Goal: Find specific page/section: Find specific page/section

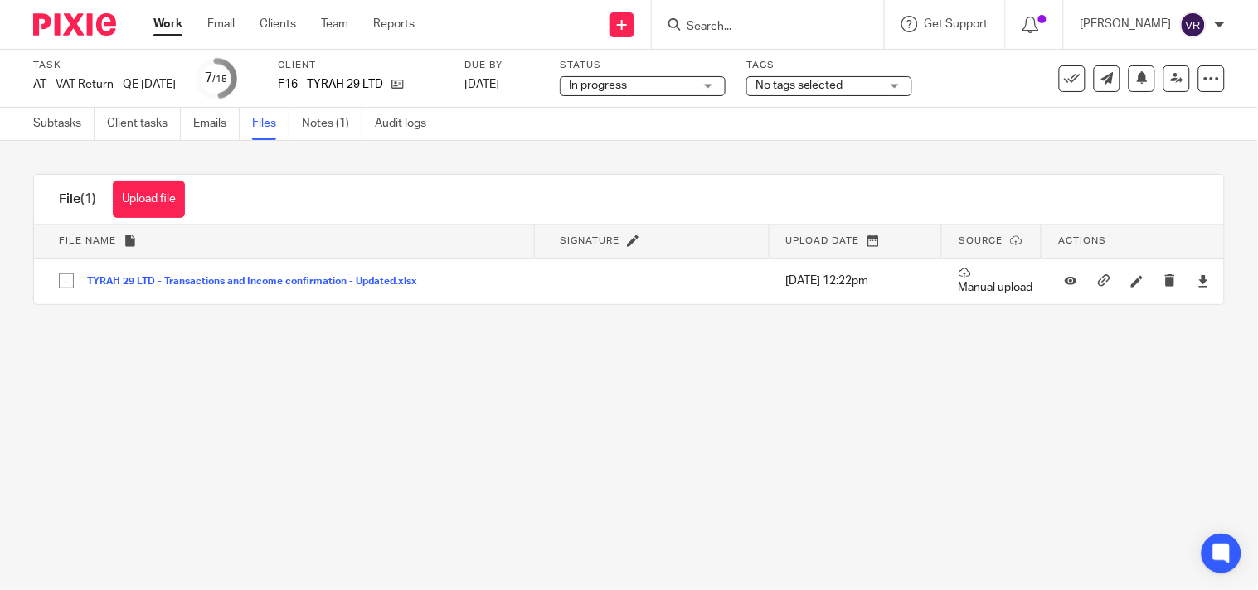
click at [746, 39] on div at bounding box center [768, 24] width 232 height 49
click at [751, 22] on input "Search" at bounding box center [759, 27] width 149 height 15
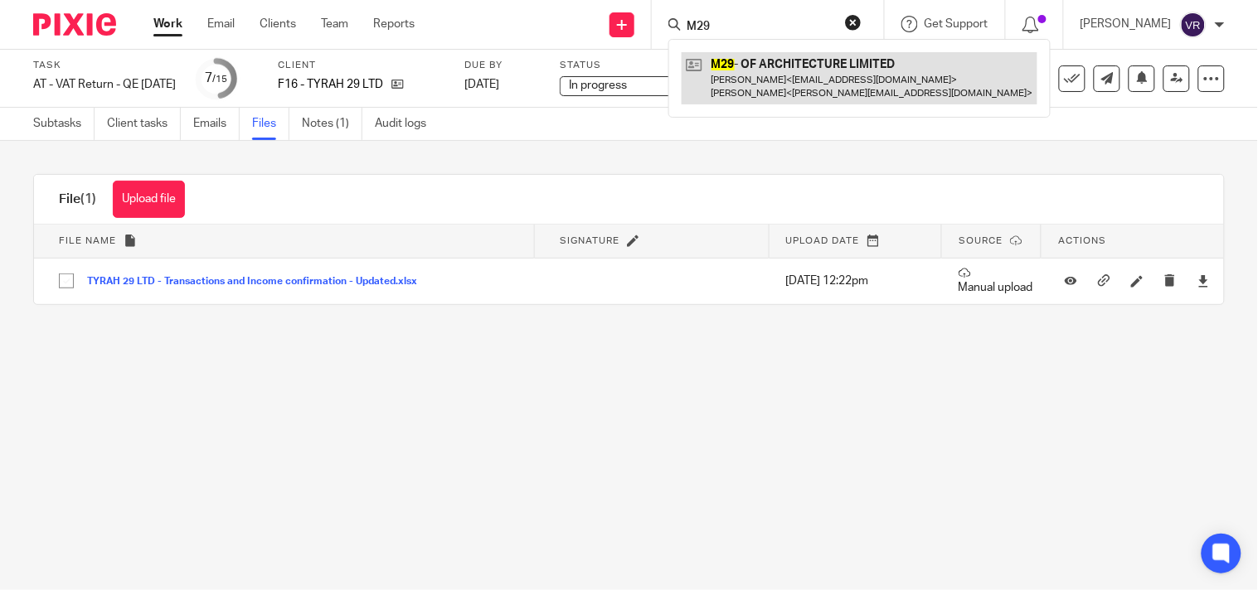
type input "M29"
click at [771, 65] on link at bounding box center [860, 77] width 356 height 51
